Goal: Transaction & Acquisition: Purchase product/service

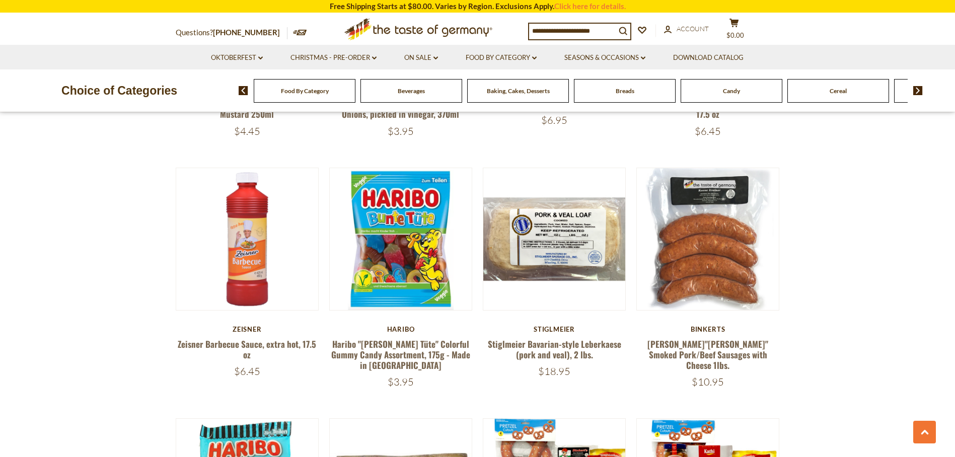
scroll to position [1317, 0]
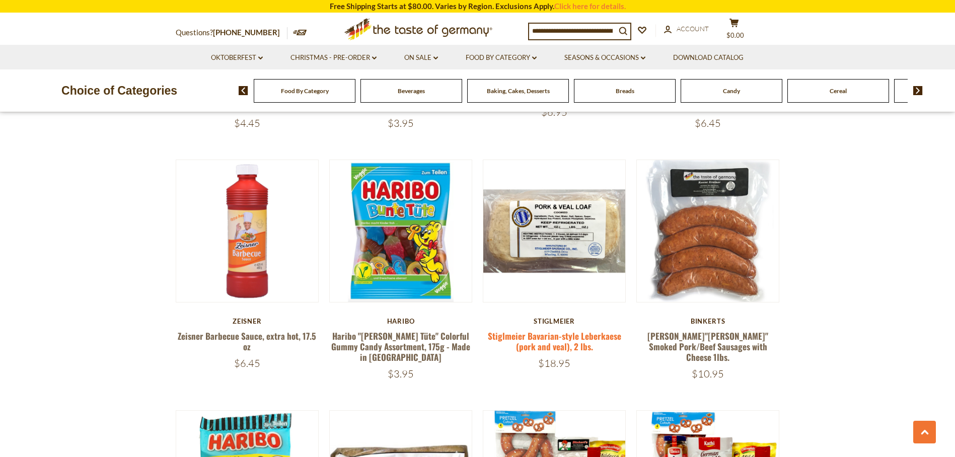
click at [541, 330] on link "Stiglmeier Bavarian-style Leberkaese (pork and veal), 2 lbs." at bounding box center [554, 341] width 133 height 23
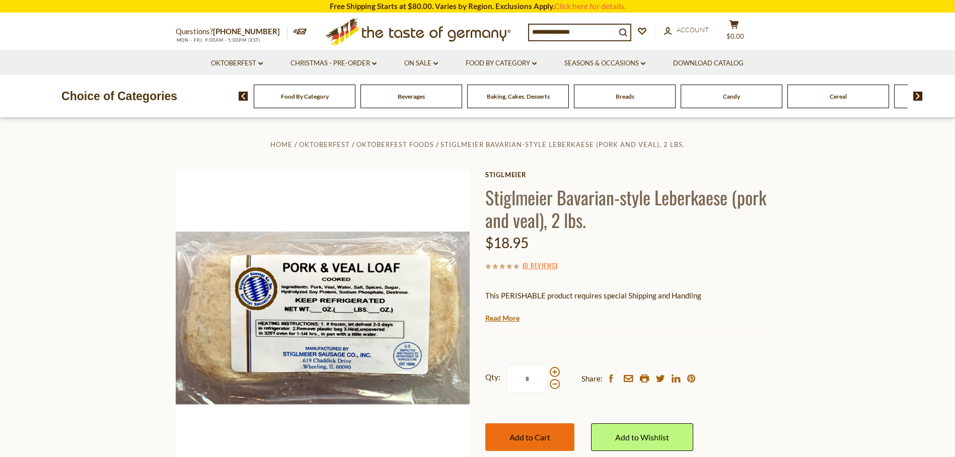
click at [534, 440] on span "Add to Cart" at bounding box center [529, 437] width 41 height 10
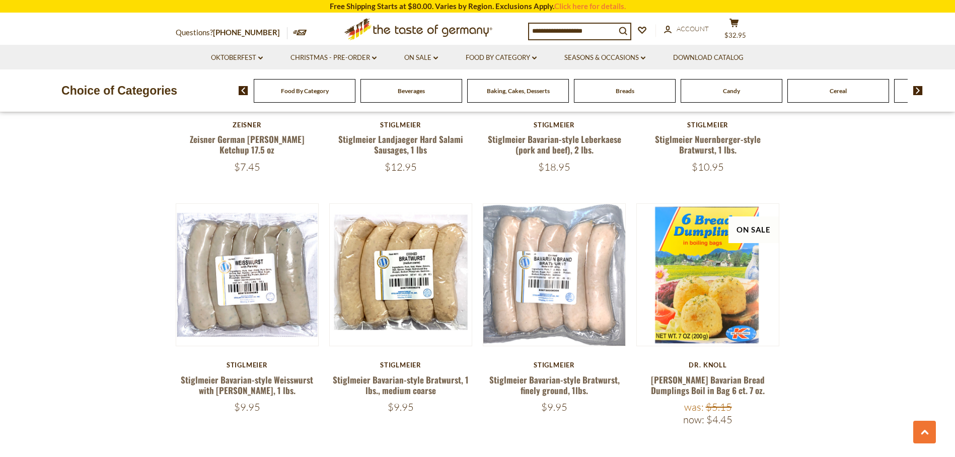
scroll to position [1766, 0]
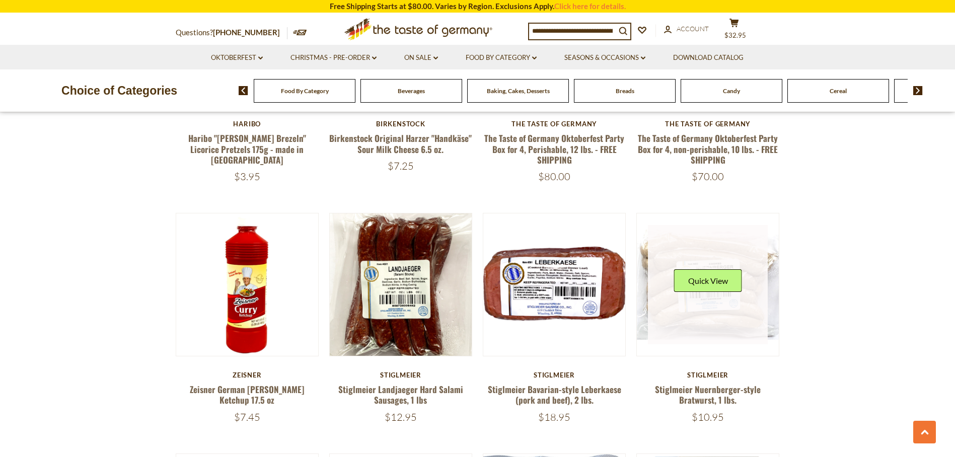
click at [719, 295] on link at bounding box center [708, 285] width 120 height 120
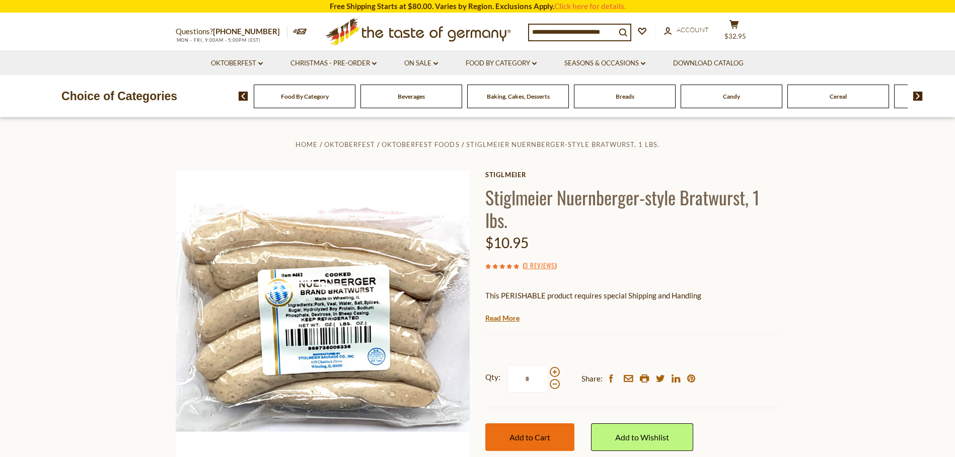
click at [550, 443] on button "Add to Cart" at bounding box center [529, 437] width 89 height 28
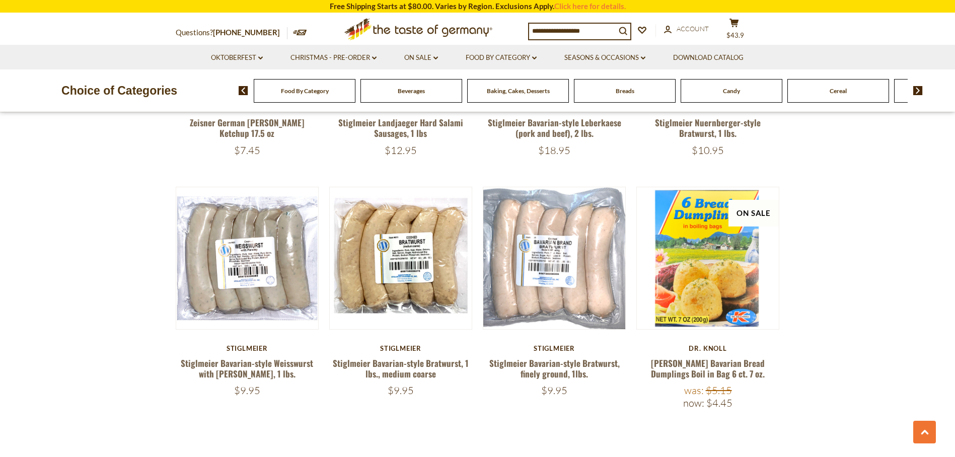
scroll to position [2080, 0]
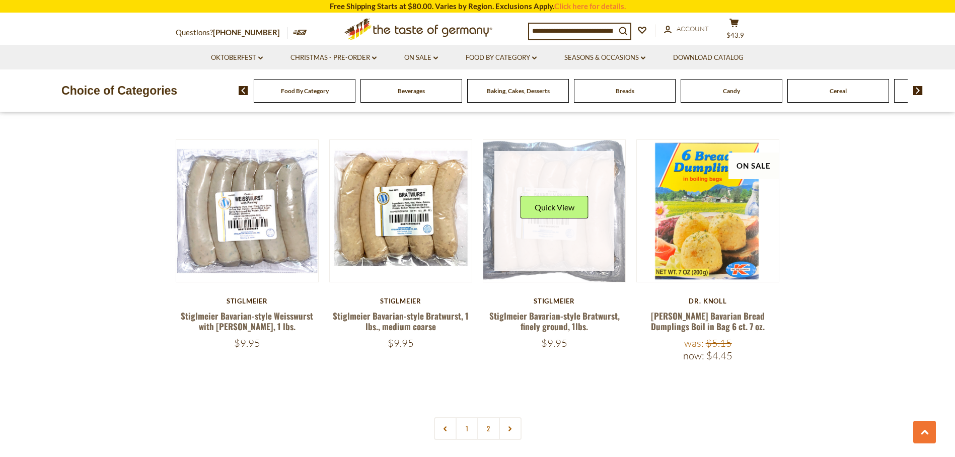
click at [550, 253] on link at bounding box center [554, 211] width 120 height 120
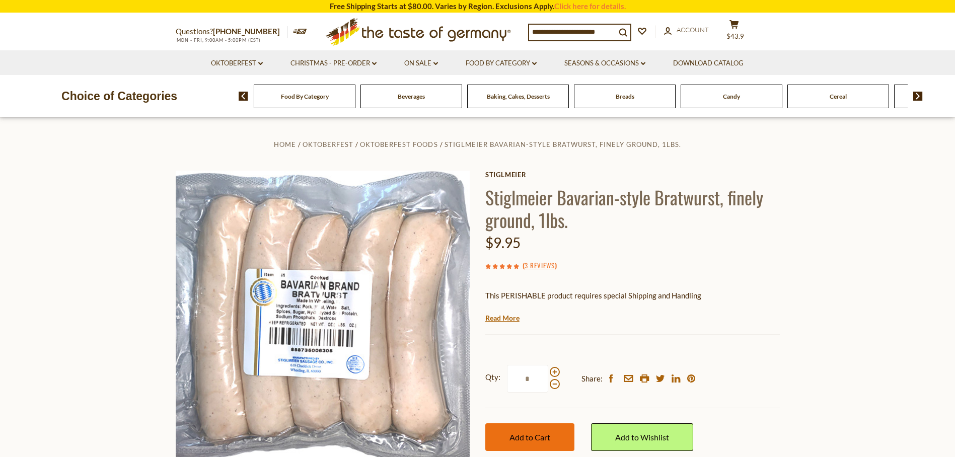
click at [513, 442] on span "Add to Cart" at bounding box center [529, 437] width 41 height 10
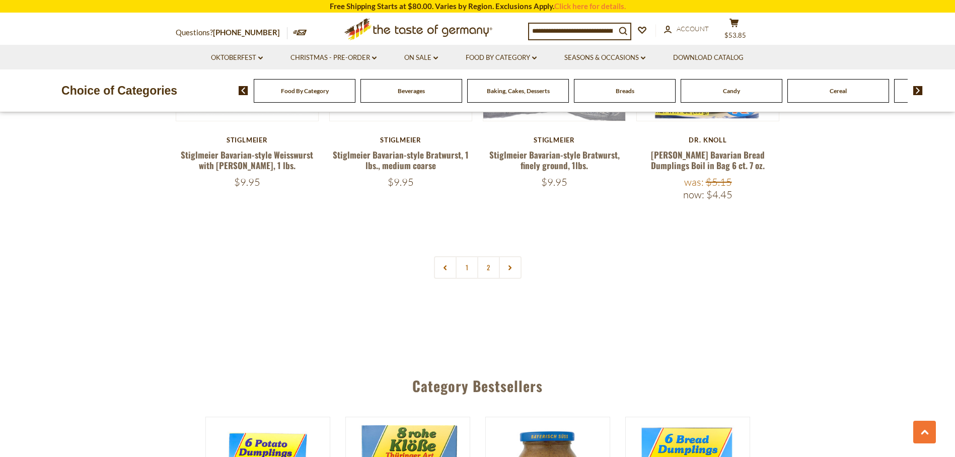
scroll to position [2254, 0]
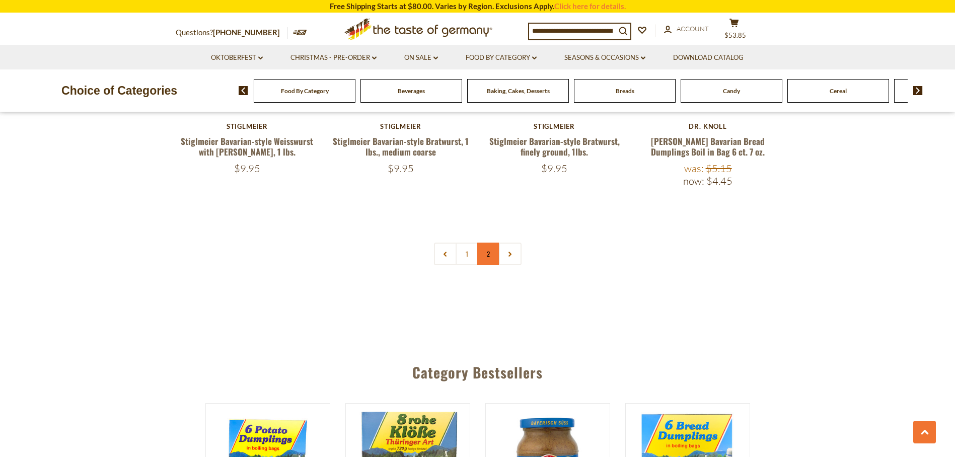
click at [491, 243] on link "2" at bounding box center [488, 254] width 23 height 23
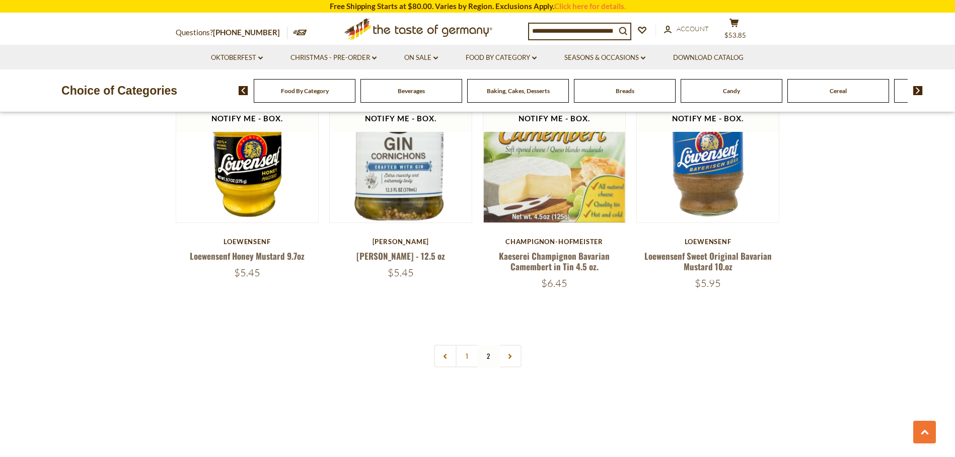
scroll to position [1227, 0]
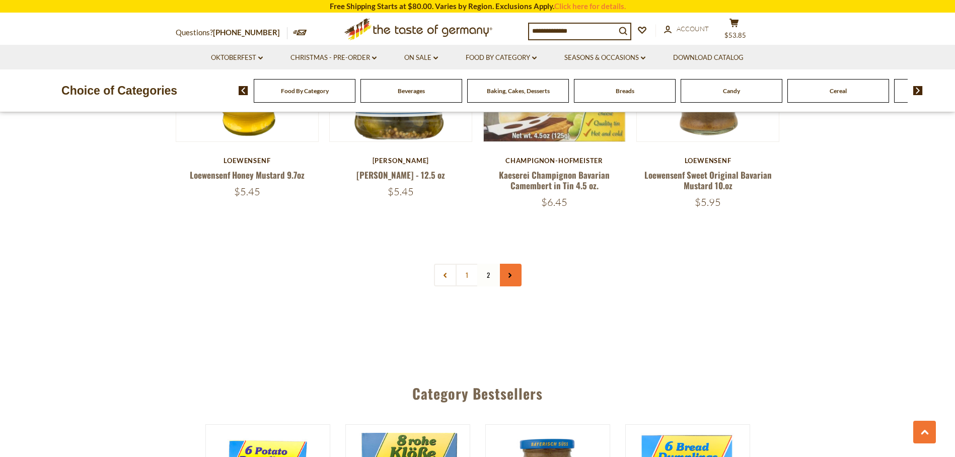
click at [510, 264] on link at bounding box center [510, 275] width 23 height 23
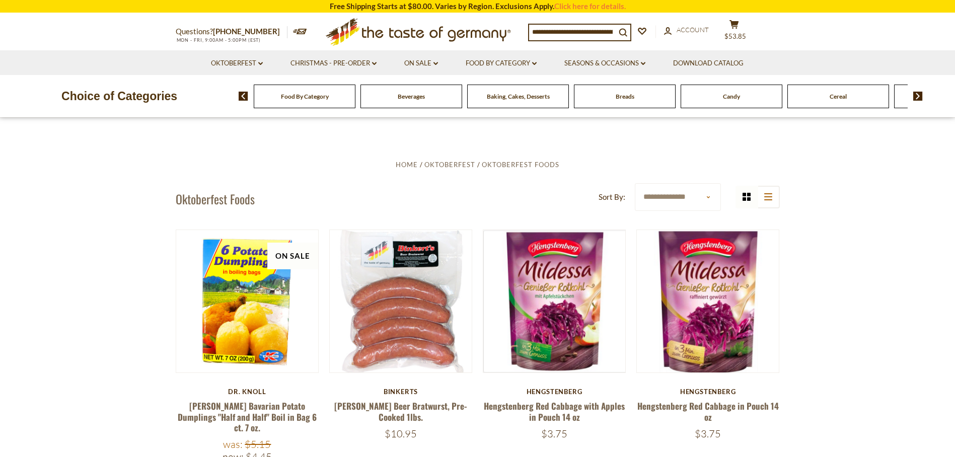
click at [917, 94] on img at bounding box center [918, 96] width 10 height 9
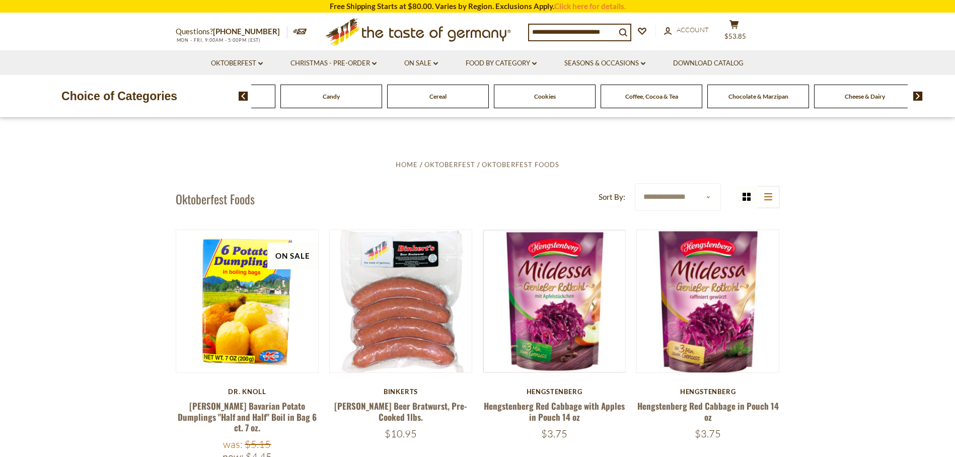
click at [917, 94] on img at bounding box center [918, 96] width 10 height 9
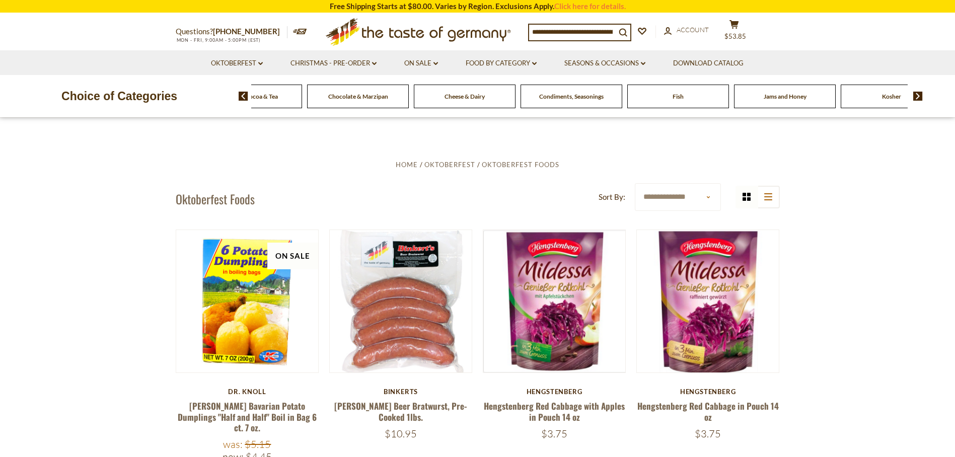
click at [917, 94] on img at bounding box center [918, 96] width 10 height 9
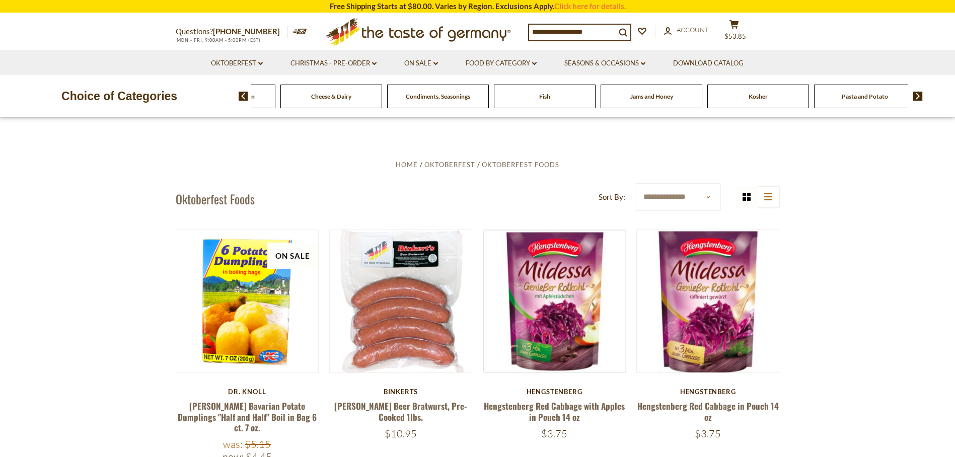
click at [917, 94] on img at bounding box center [918, 96] width 10 height 9
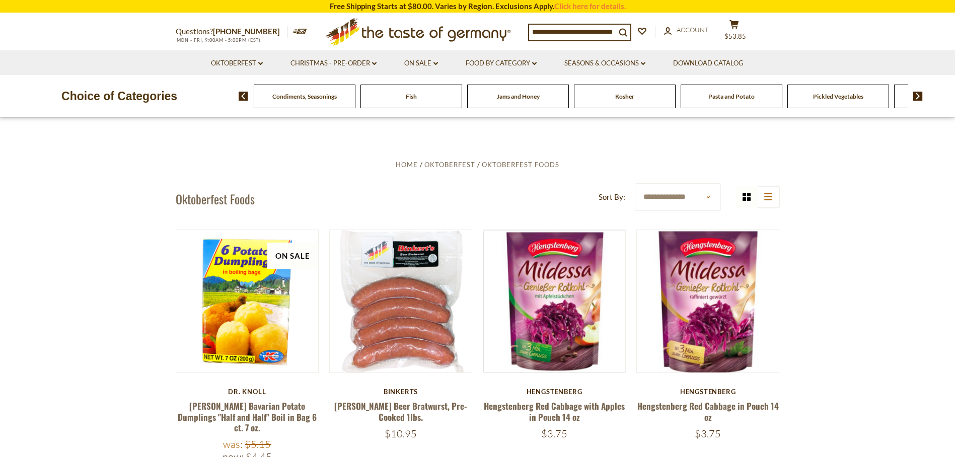
click at [917, 94] on img at bounding box center [918, 96] width 10 height 9
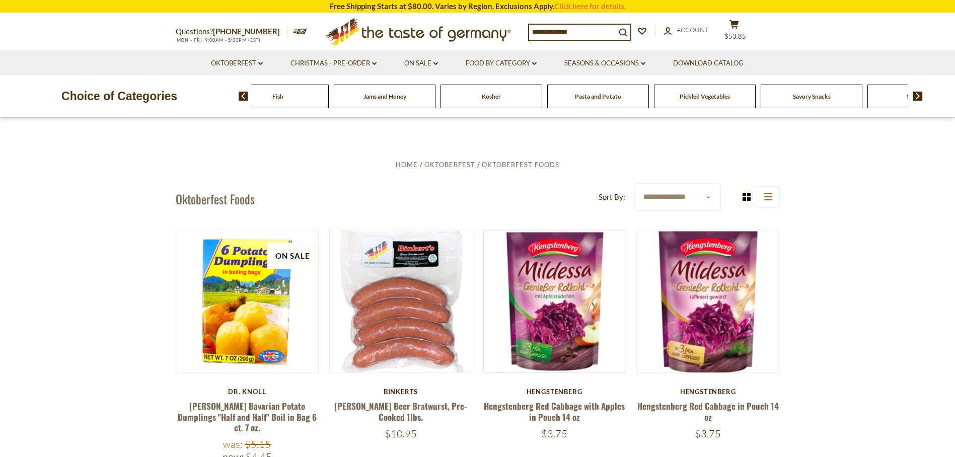
click at [917, 94] on img at bounding box center [918, 96] width 10 height 9
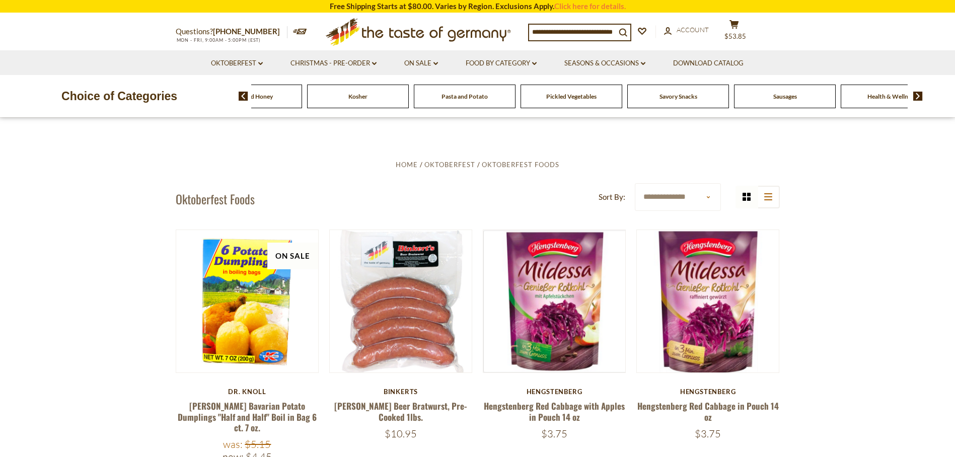
click at [917, 94] on img at bounding box center [918, 96] width 10 height 9
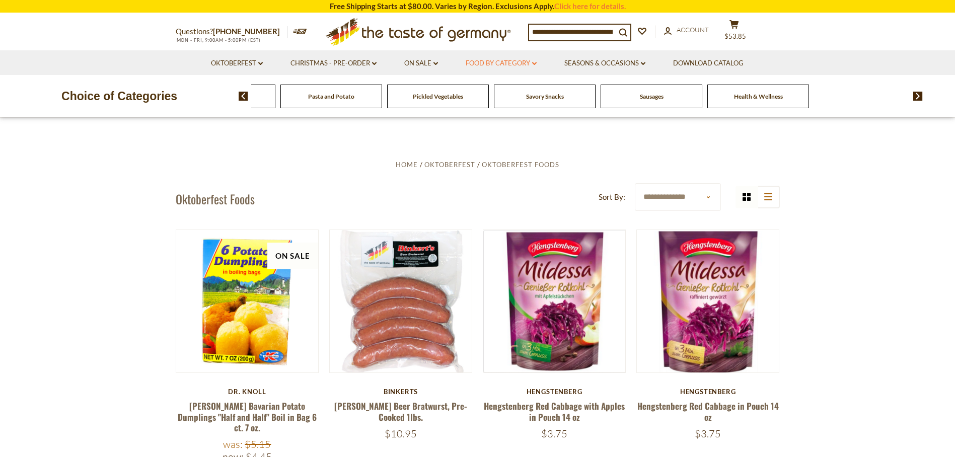
click at [521, 62] on link "Food By Category dropdown_arrow" at bounding box center [501, 63] width 71 height 11
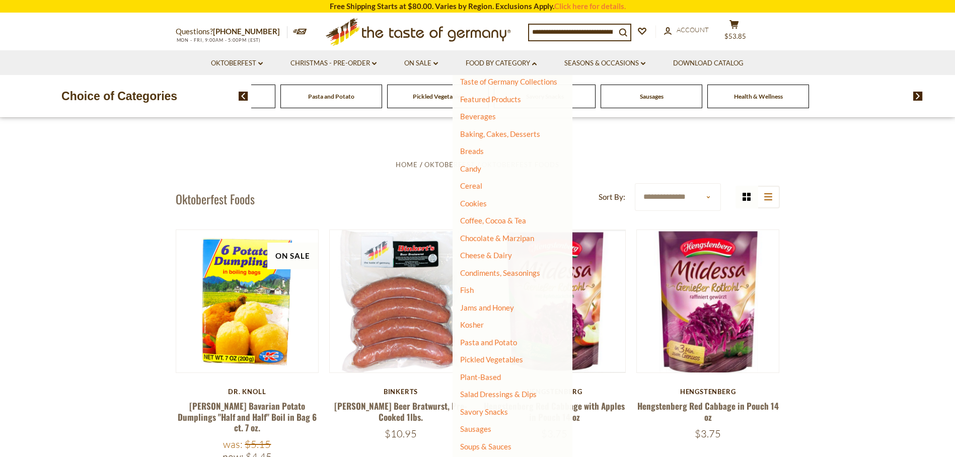
scroll to position [27, 0]
click at [480, 429] on link "Sausages" at bounding box center [475, 426] width 31 height 9
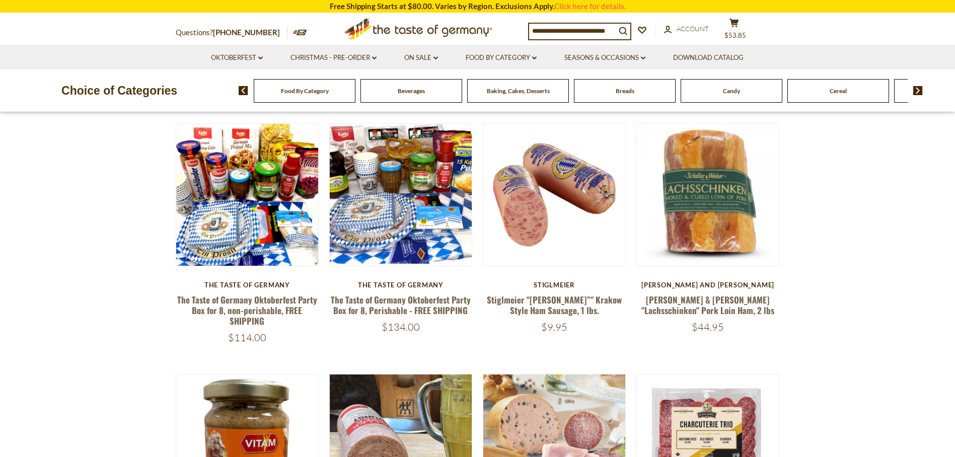
scroll to position [362, 0]
